Goal: Task Accomplishment & Management: Complete application form

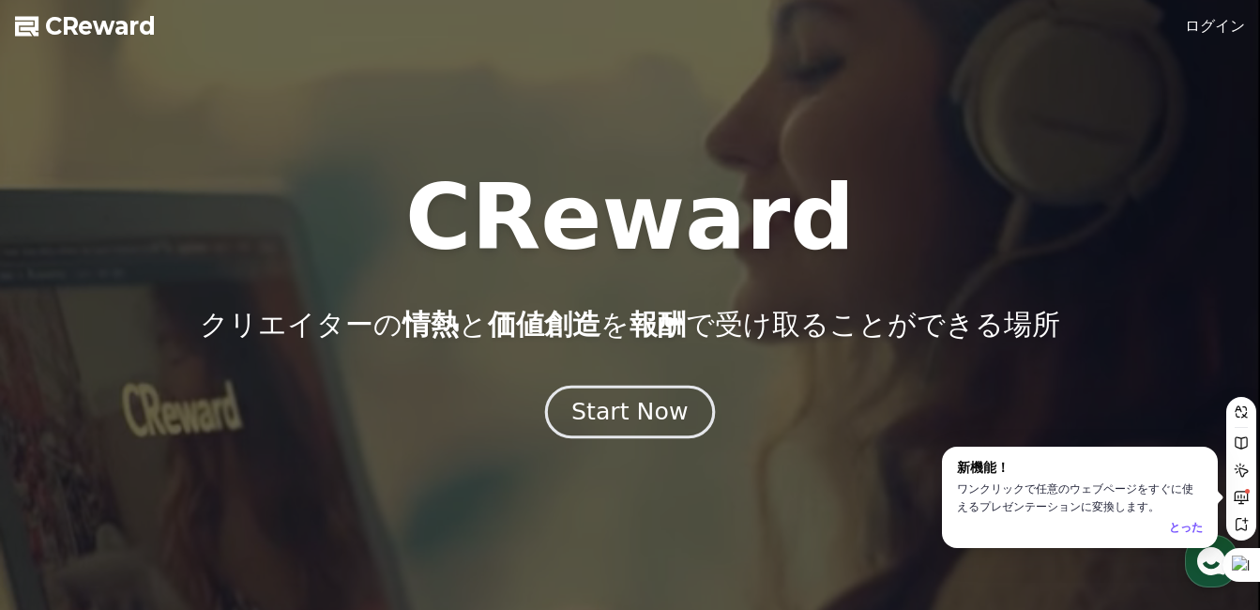
click at [641, 395] on button "Start Now" at bounding box center [630, 411] width 170 height 53
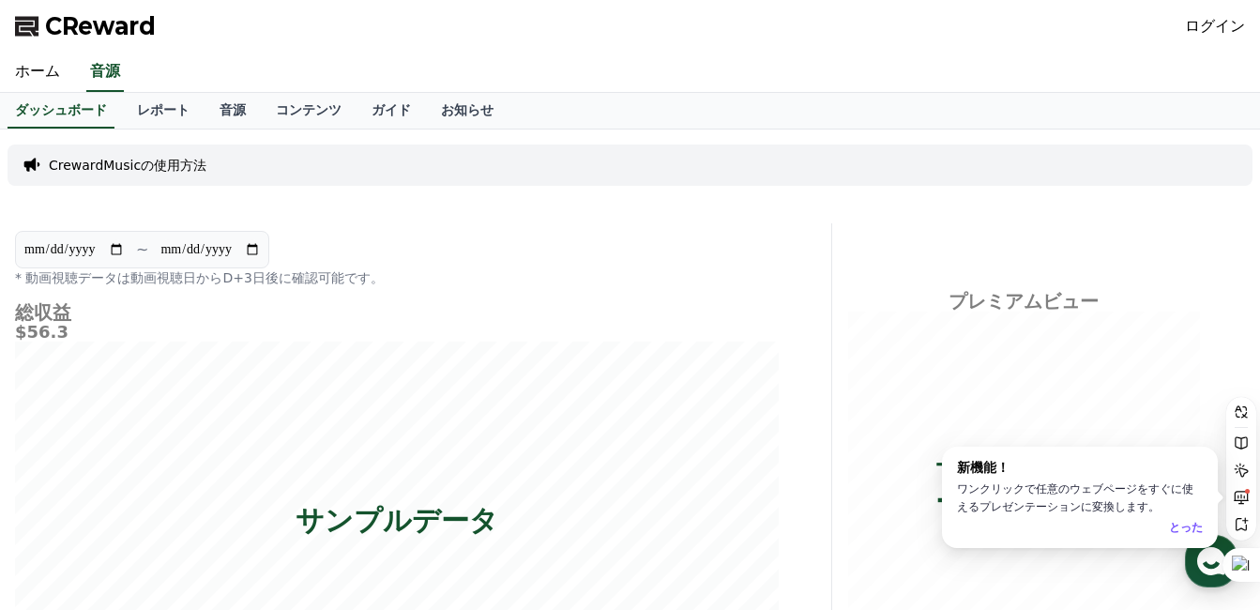
click at [1244, 24] on link "ログイン" at bounding box center [1215, 26] width 60 height 23
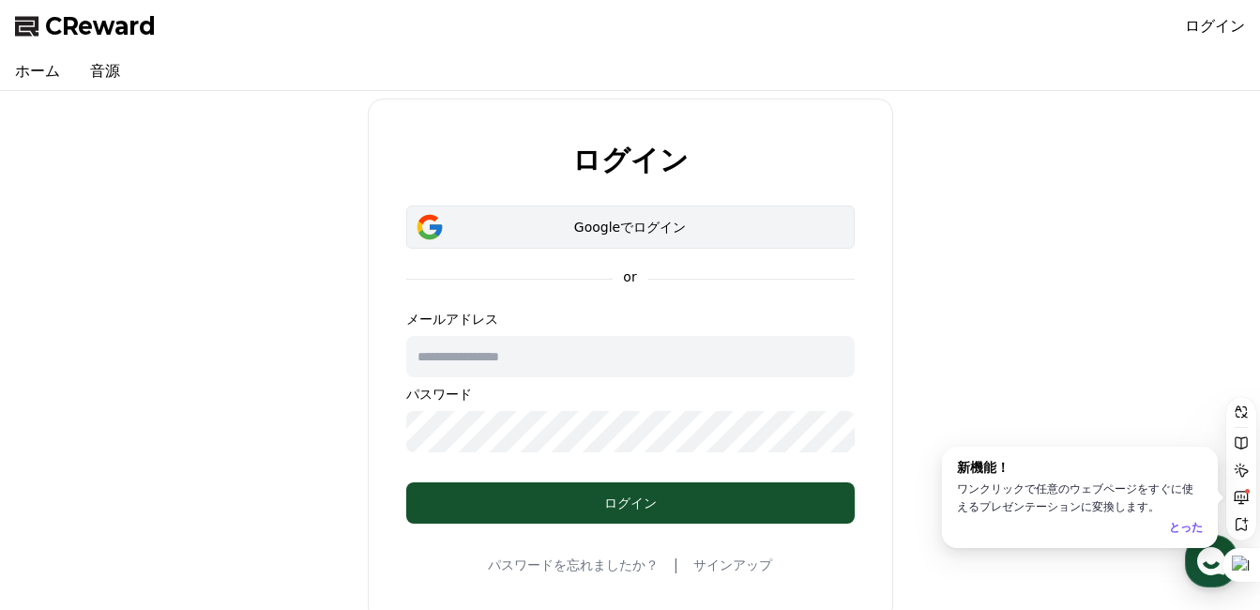
click at [645, 219] on div "Googleでログイン" at bounding box center [630, 227] width 394 height 19
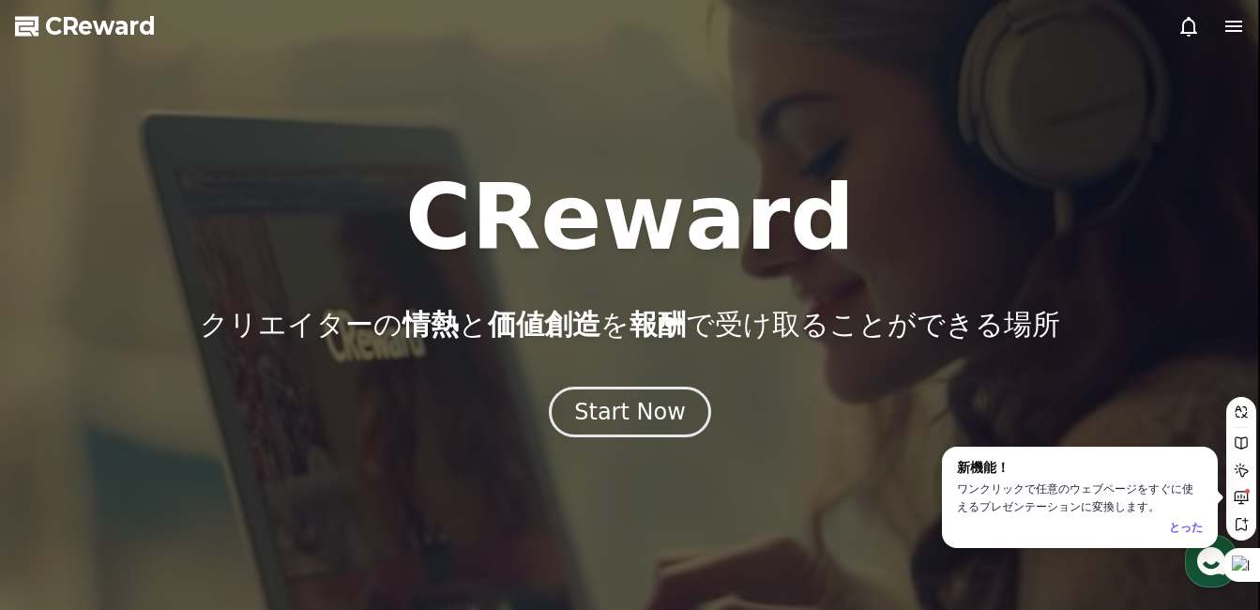
click at [1232, 25] on icon at bounding box center [1233, 26] width 17 height 11
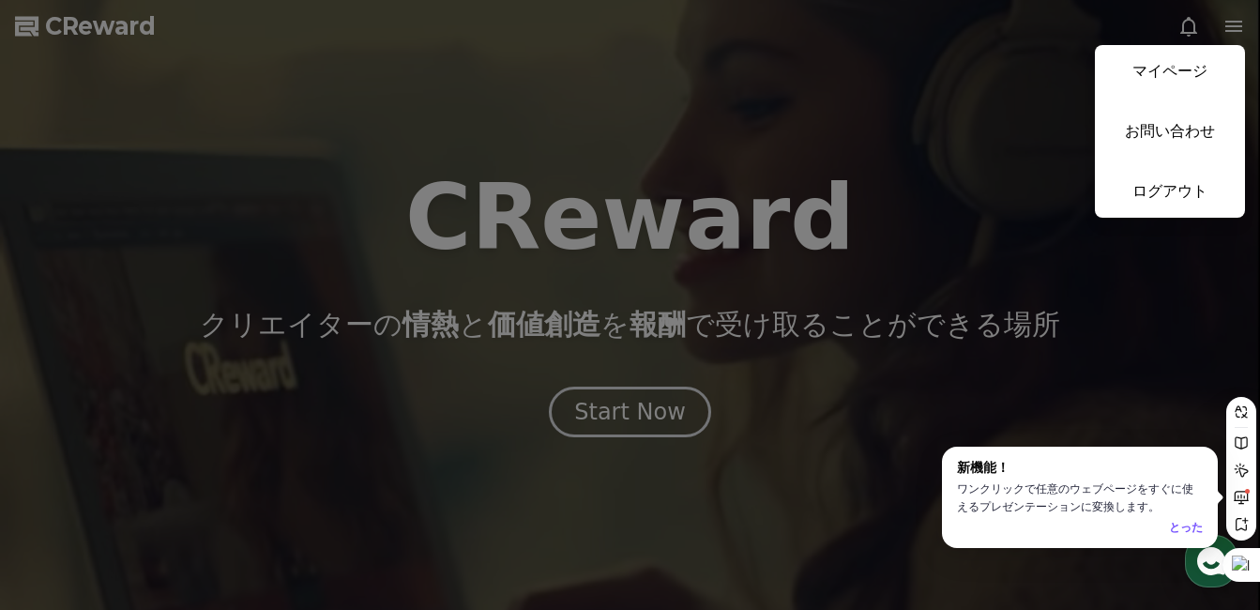
click at [1240, 11] on button "close" at bounding box center [630, 305] width 1260 height 610
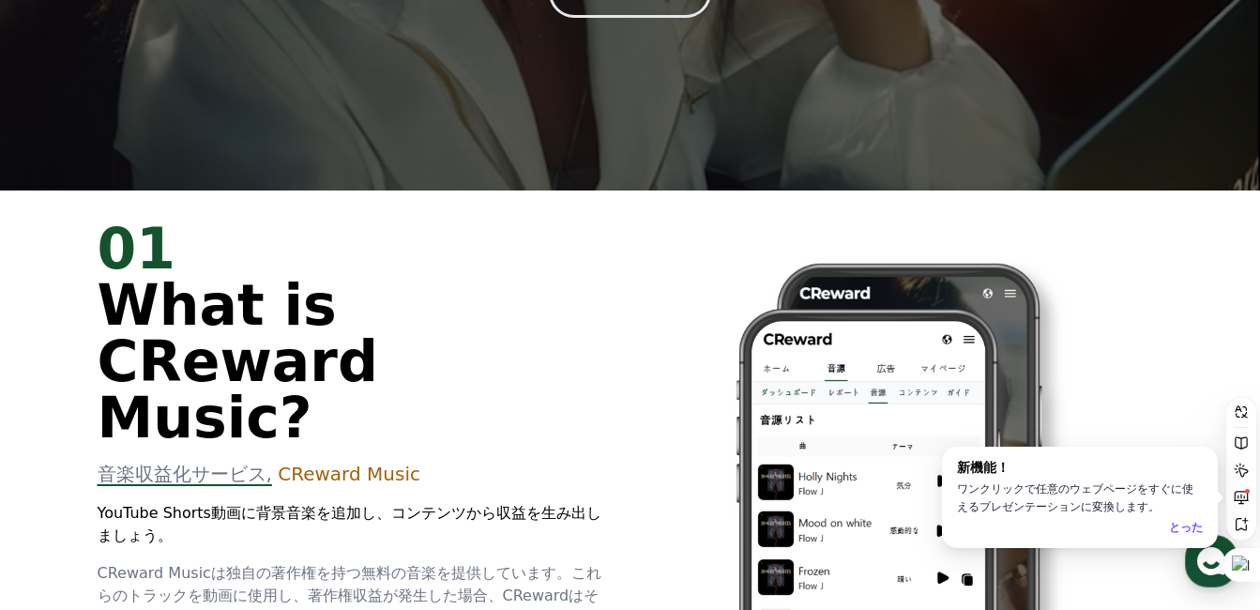
scroll to position [281, 0]
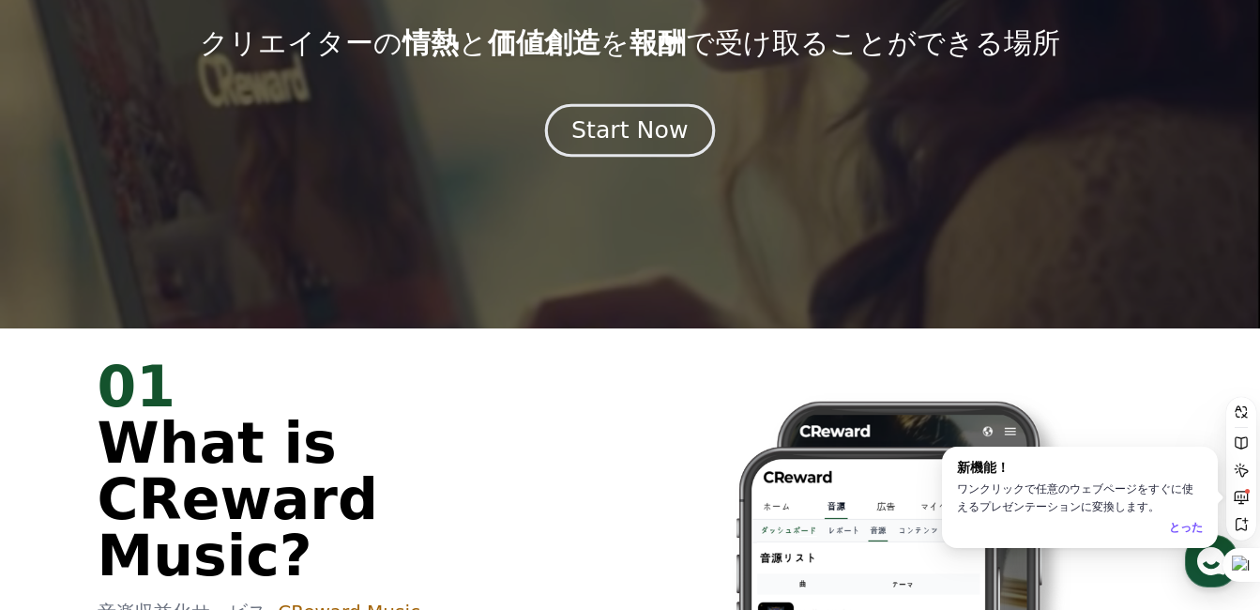
click at [615, 129] on div "Start Now" at bounding box center [629, 130] width 116 height 32
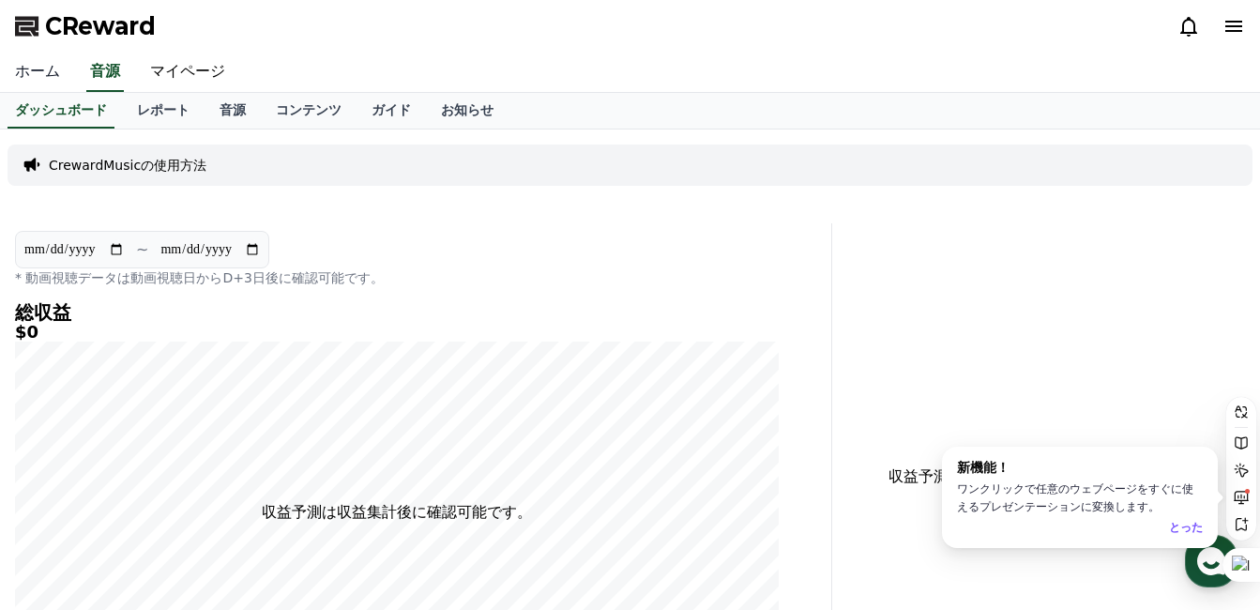
click at [17, 68] on link "ホーム" at bounding box center [37, 72] width 75 height 39
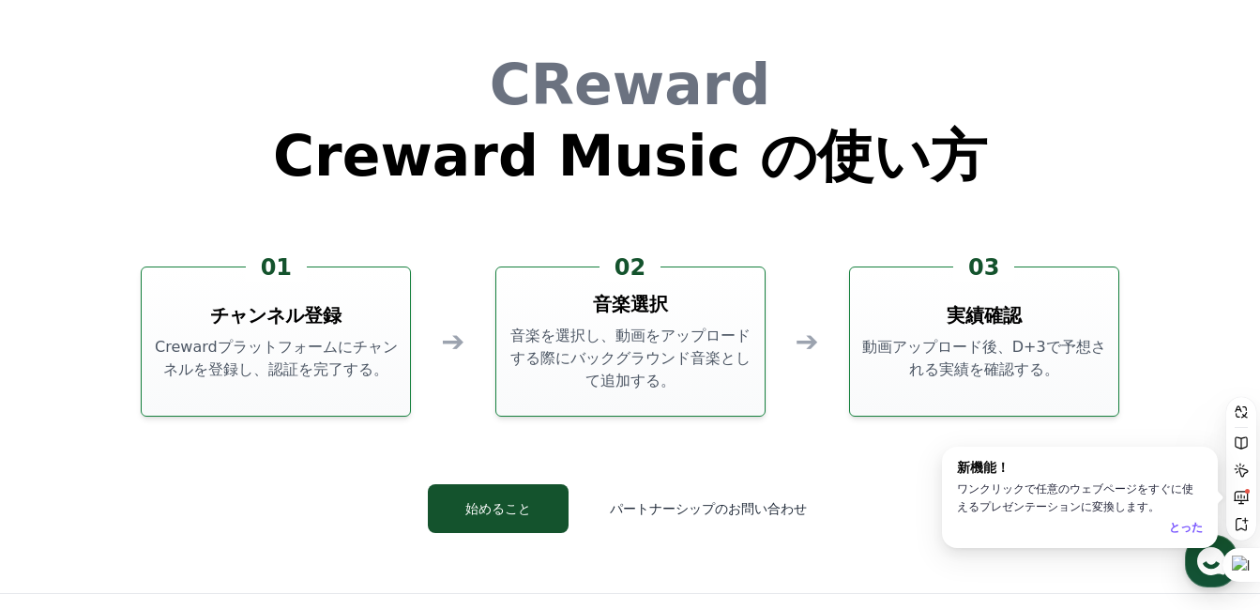
scroll to position [4877, 0]
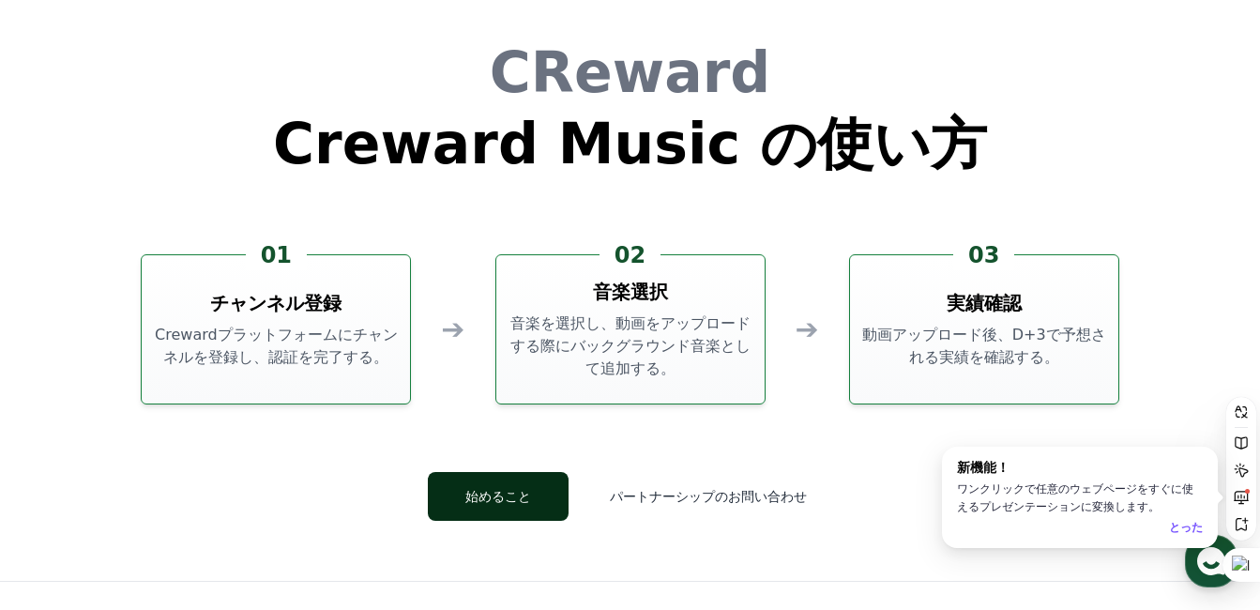
click at [509, 497] on button "始めること" at bounding box center [498, 496] width 141 height 49
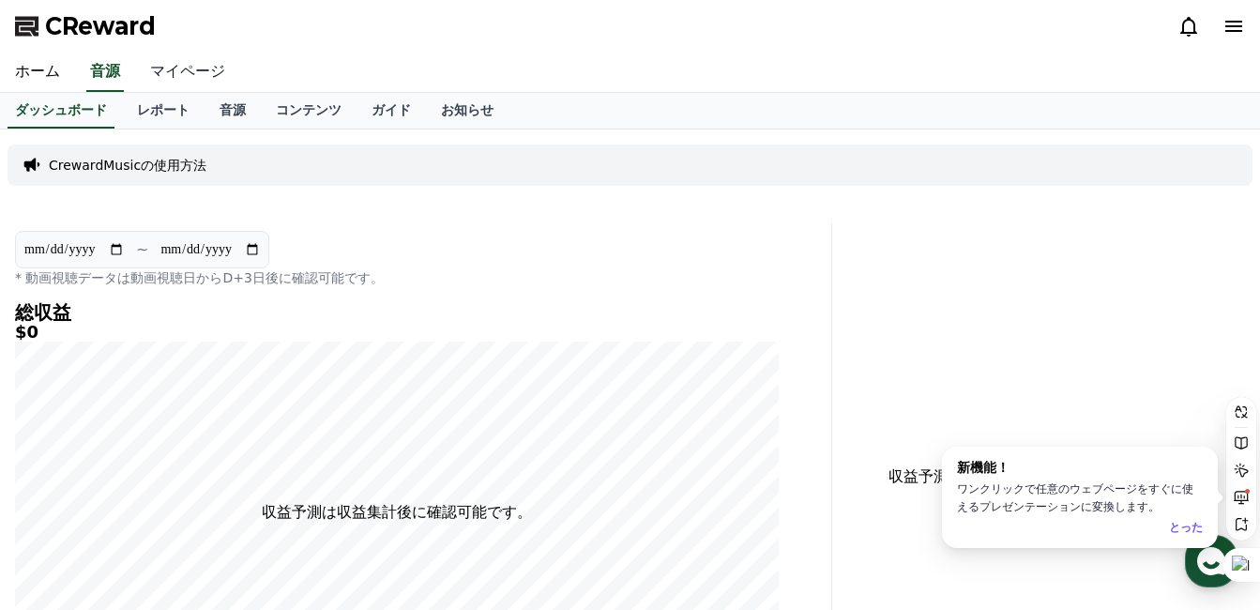
click at [186, 68] on link "マイページ" at bounding box center [187, 72] width 105 height 39
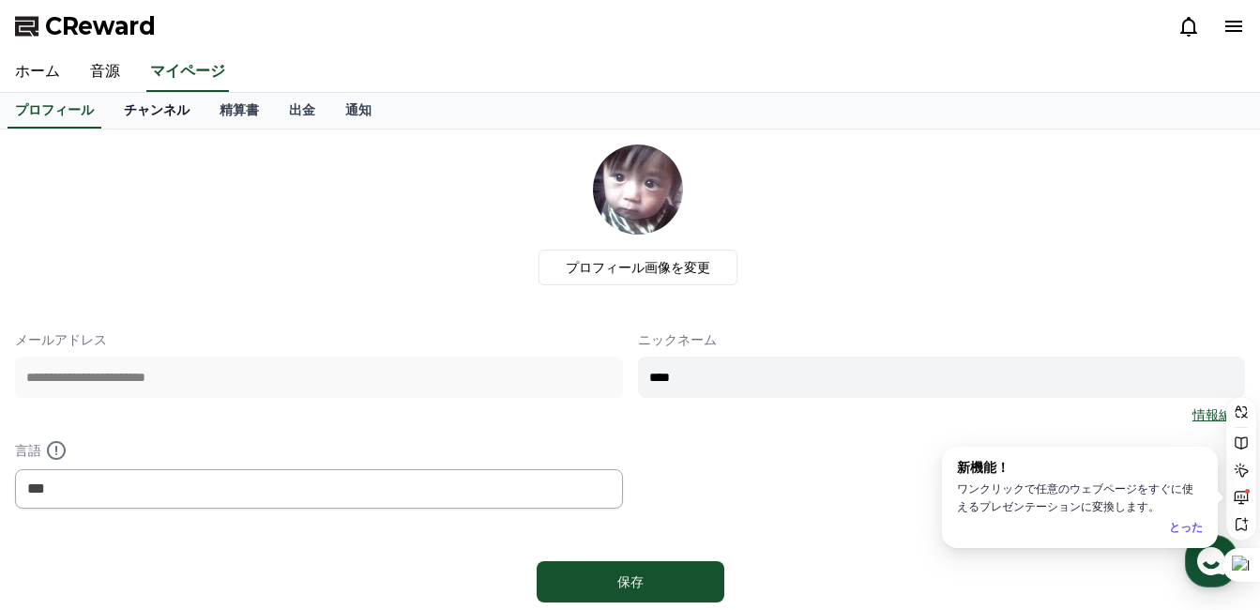
click at [110, 110] on link "チャンネル" at bounding box center [157, 111] width 96 height 36
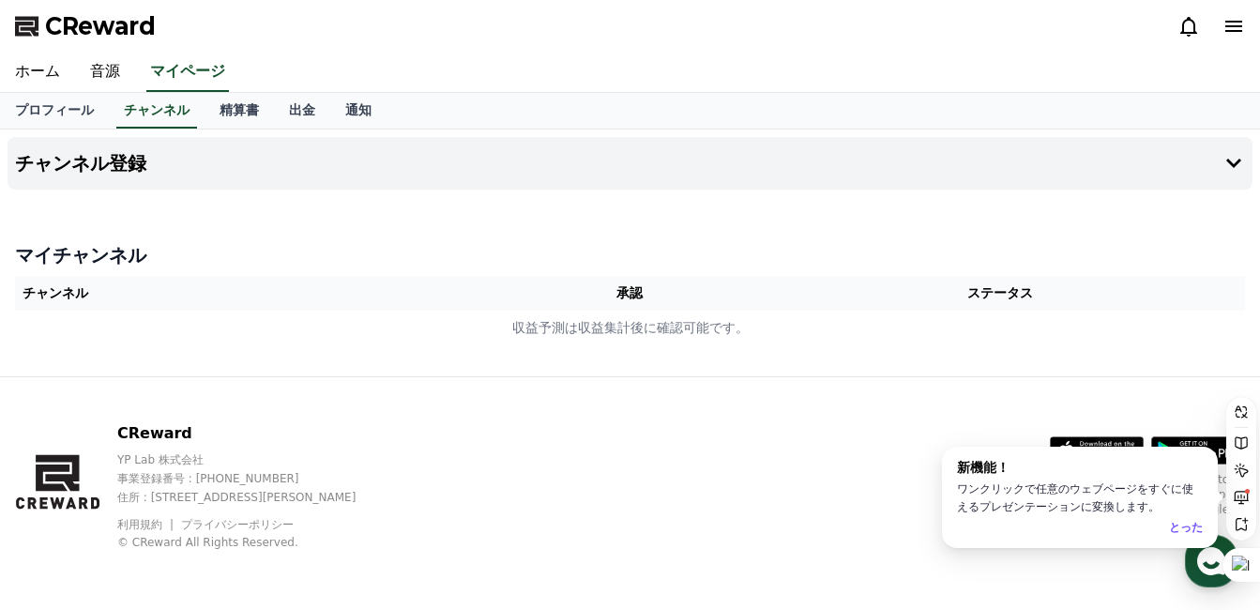
click at [461, 303] on th "チャンネル" at bounding box center [260, 293] width 490 height 35
click at [505, 291] on th "承認" at bounding box center [630, 293] width 250 height 35
click at [347, 184] on button "チャンネル登録" at bounding box center [630, 163] width 1245 height 53
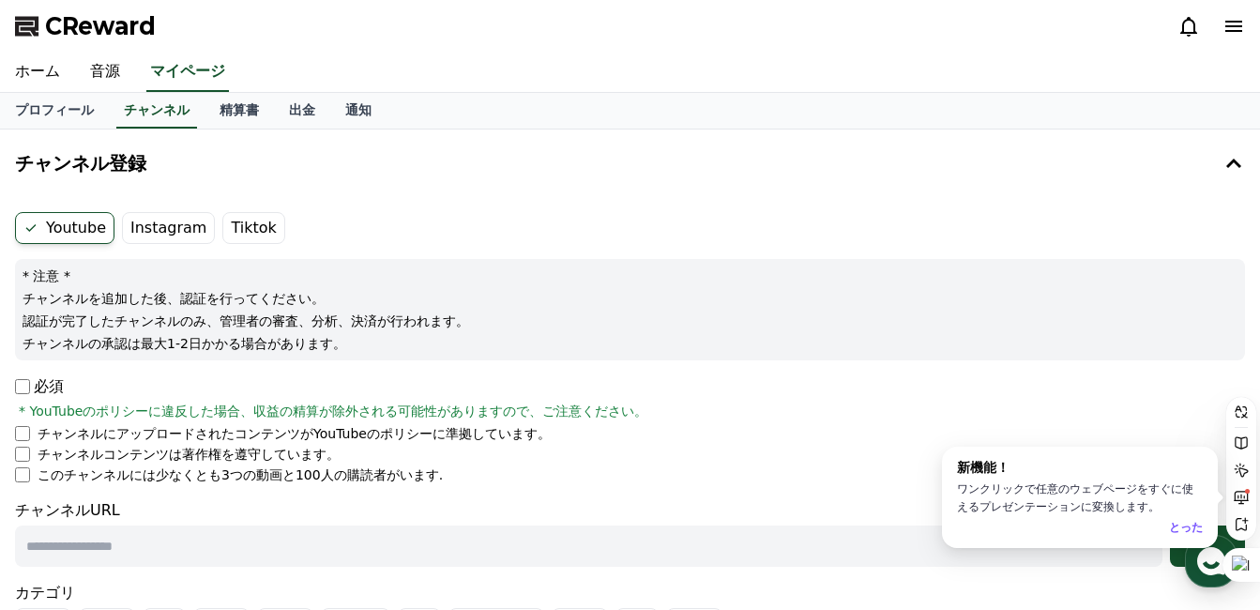
click at [35, 381] on p "必須" at bounding box center [39, 386] width 49 height 23
click at [41, 433] on p "チャンネルにアップロードされたコンテンツがYouTubeのポリシーに準拠しています。" at bounding box center [294, 433] width 513 height 19
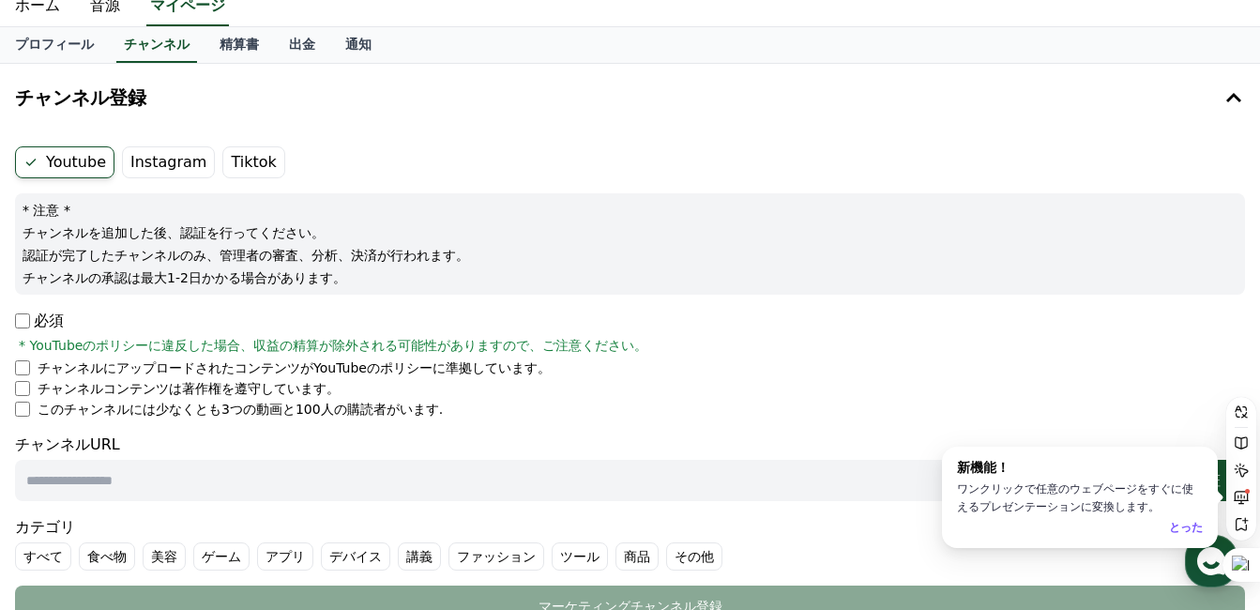
scroll to position [94, 0]
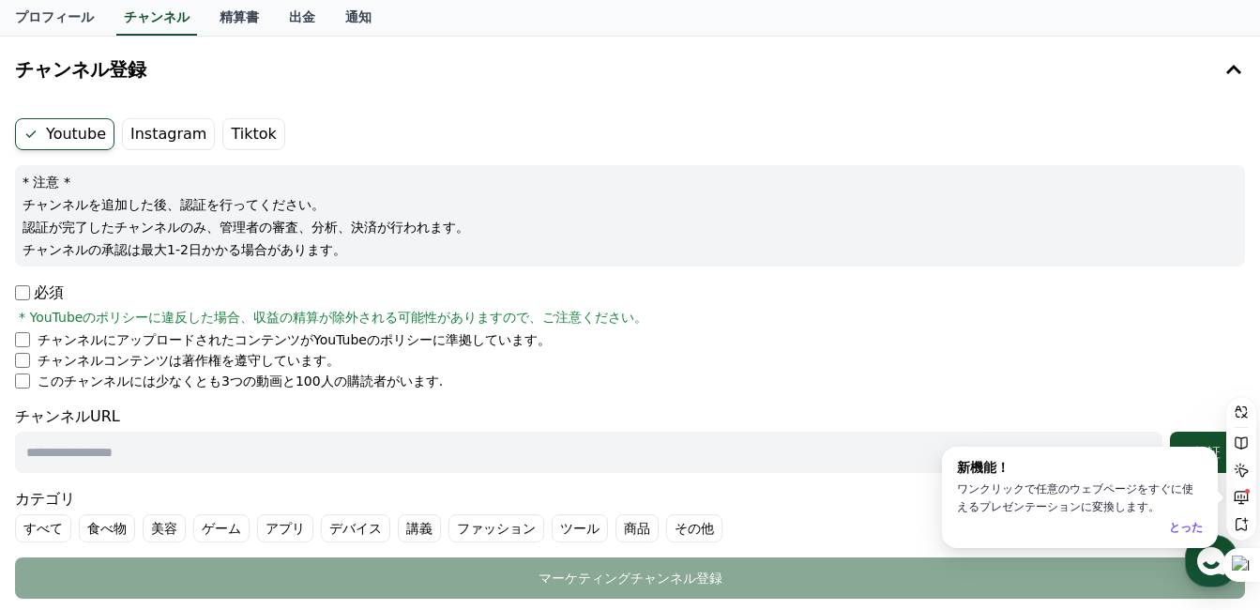
click at [85, 447] on input "text" at bounding box center [588, 451] width 1147 height 41
